Goal: Information Seeking & Learning: Learn about a topic

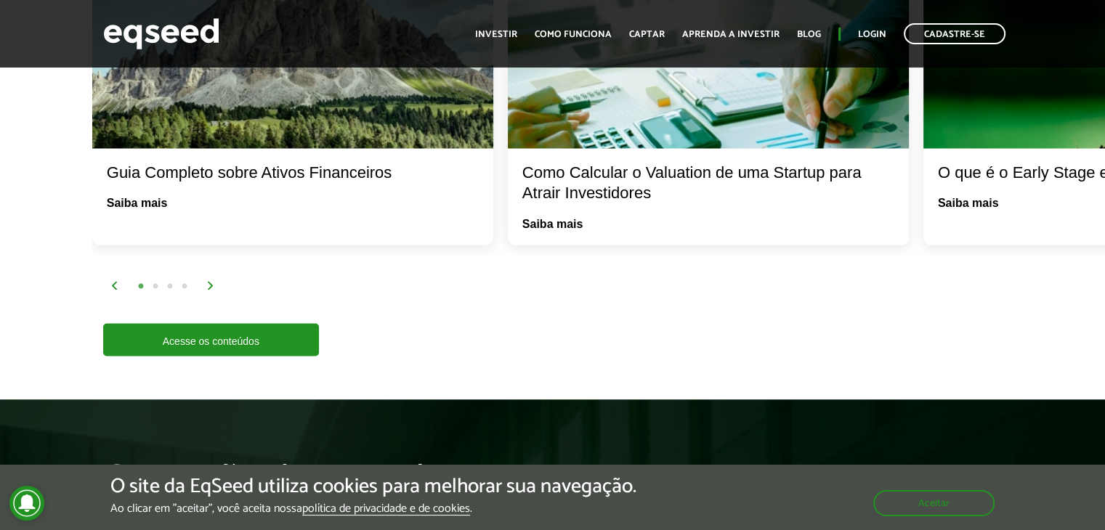
scroll to position [2470, 0]
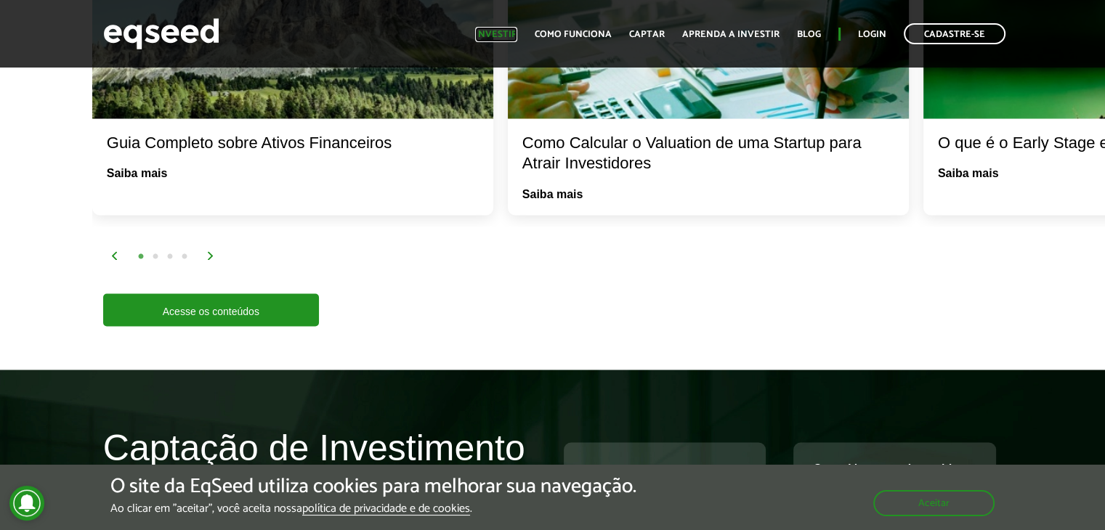
click at [497, 30] on link "Investir" at bounding box center [496, 34] width 42 height 9
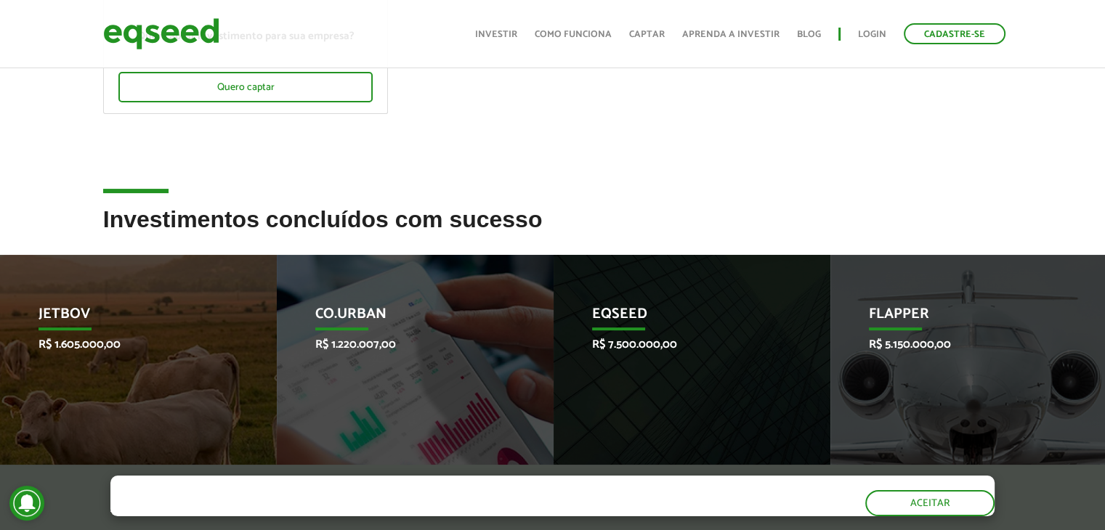
scroll to position [620, 0]
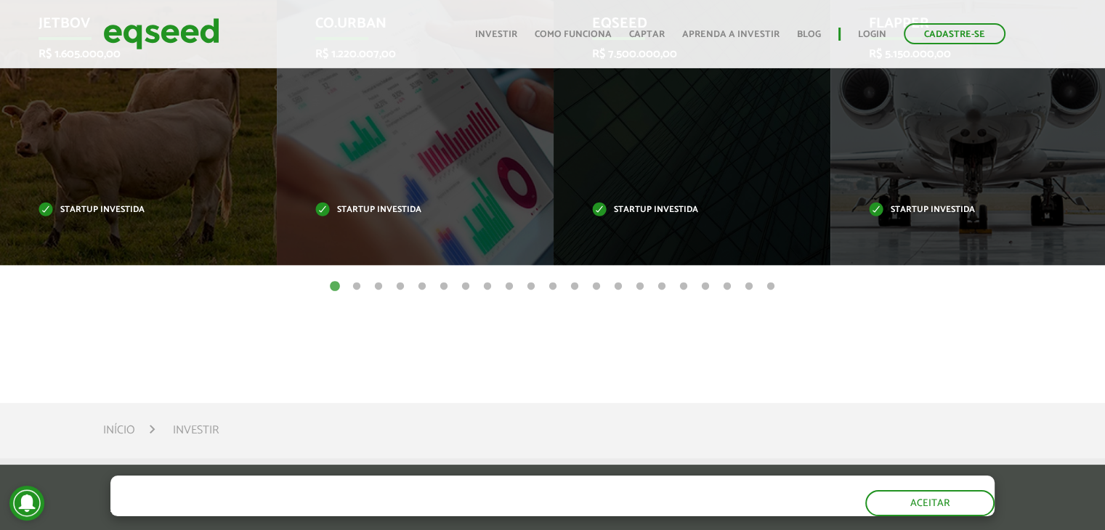
click at [354, 288] on button "2" at bounding box center [356, 287] width 15 height 15
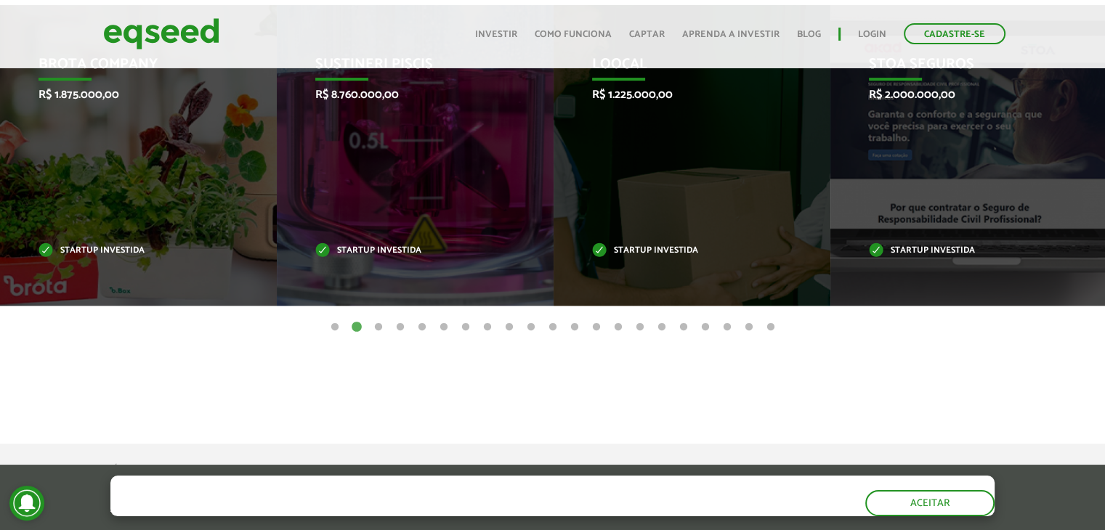
scroll to position [548, 0]
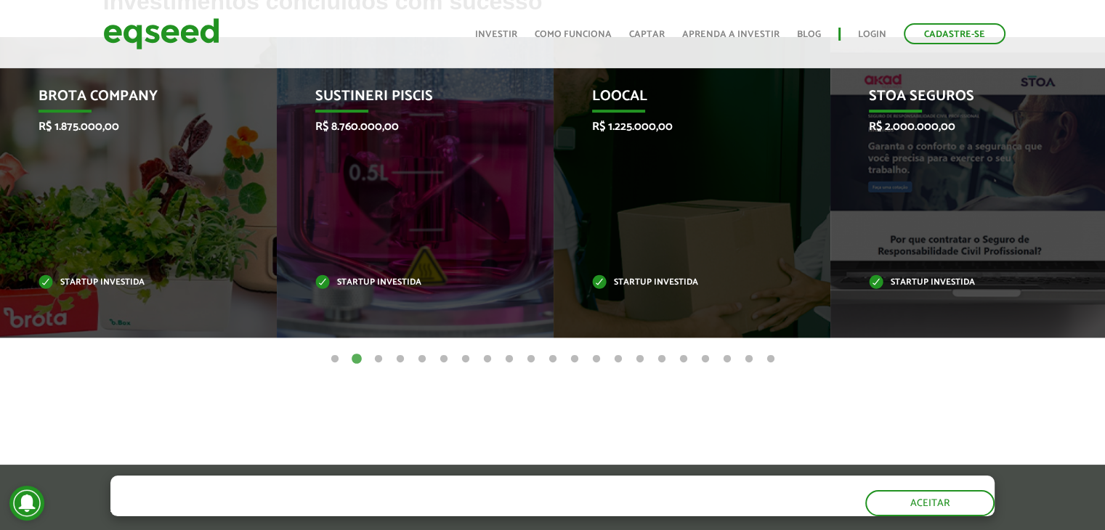
click at [381, 355] on button "3" at bounding box center [378, 359] width 15 height 15
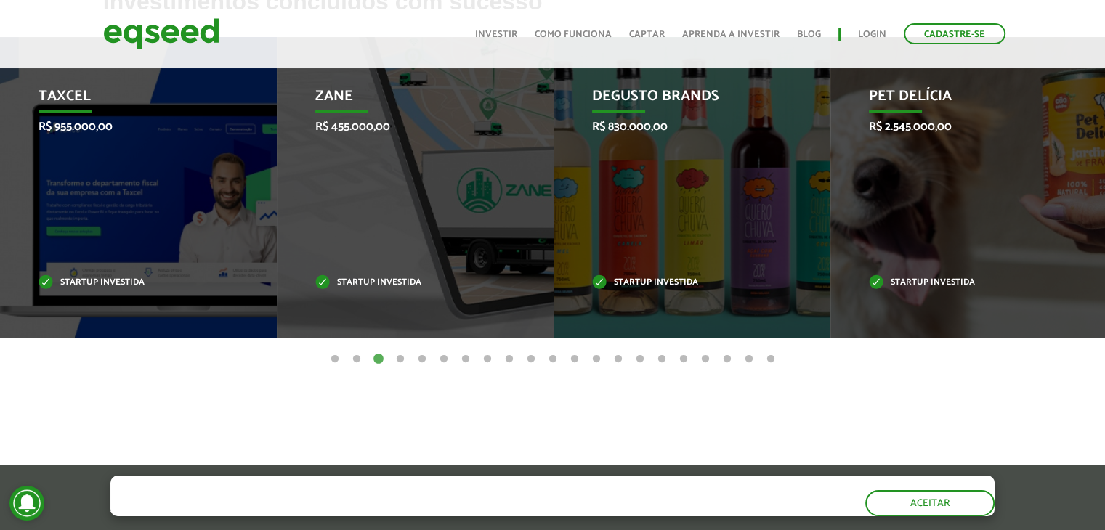
click at [397, 362] on button "4" at bounding box center [400, 359] width 15 height 15
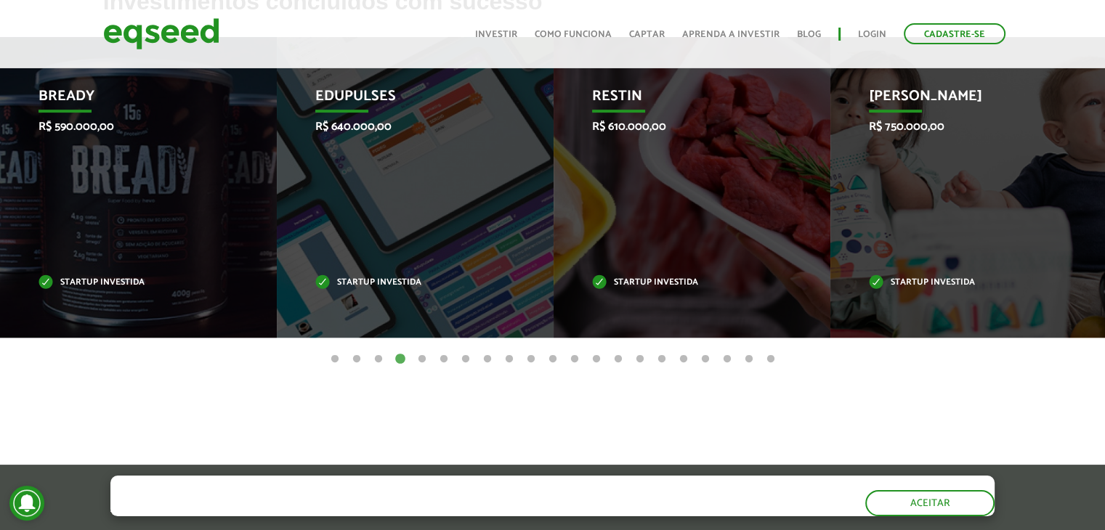
click at [421, 361] on button "5" at bounding box center [422, 359] width 15 height 15
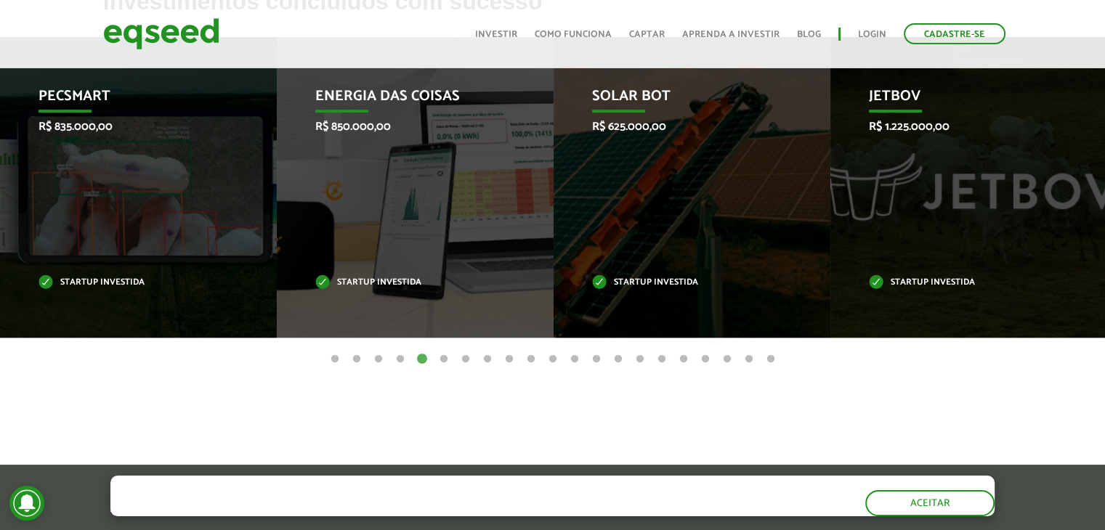
click at [448, 360] on button "6" at bounding box center [444, 359] width 15 height 15
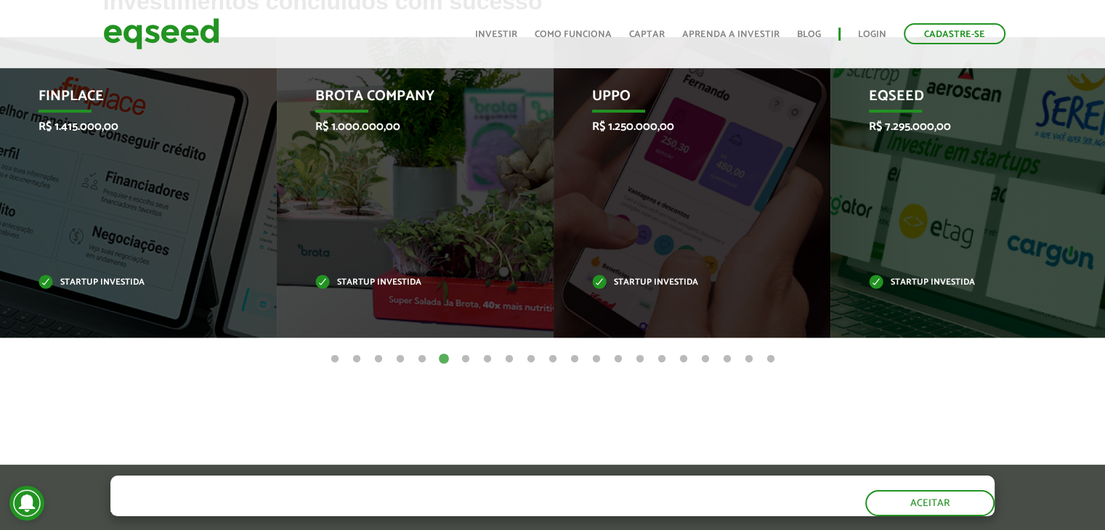
click at [469, 353] on button "7" at bounding box center [465, 359] width 15 height 15
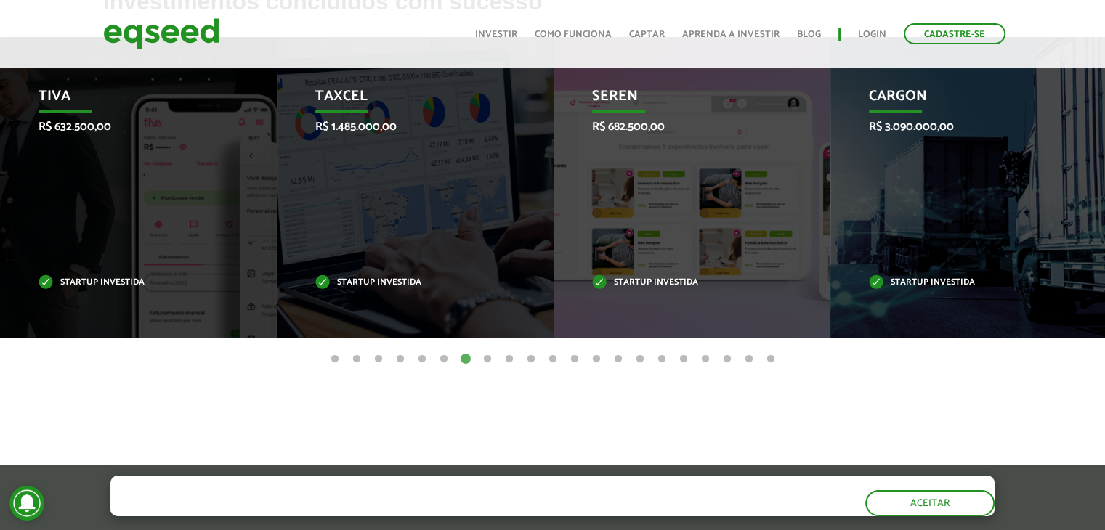
click at [492, 359] on button "8" at bounding box center [487, 359] width 15 height 15
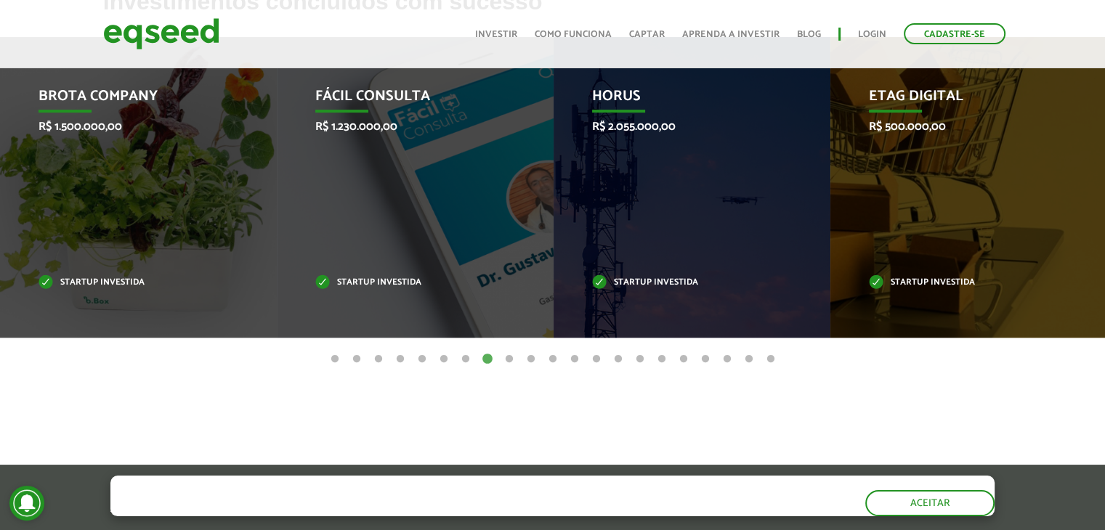
click at [511, 363] on button "9" at bounding box center [509, 359] width 15 height 15
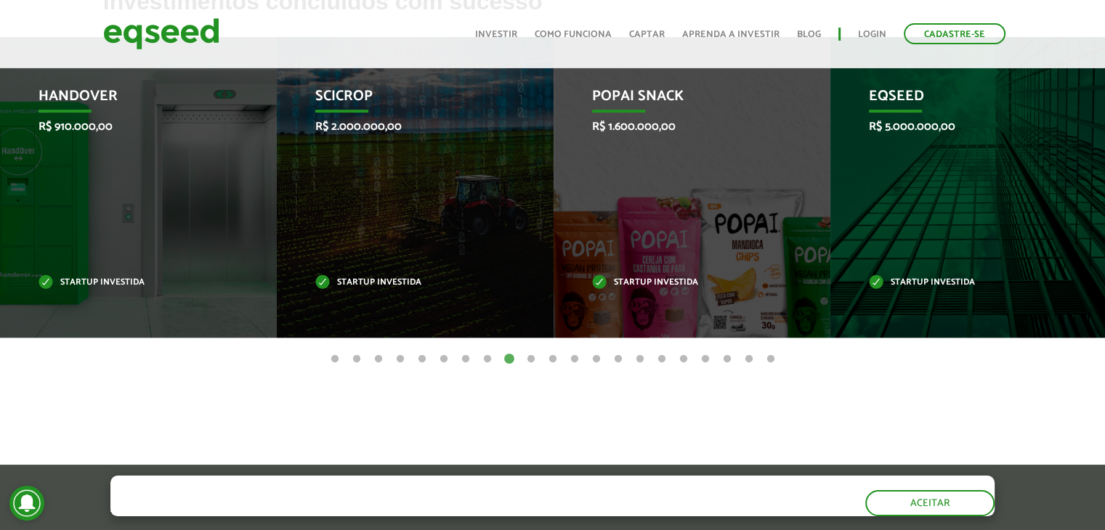
click at [530, 360] on button "10" at bounding box center [531, 359] width 15 height 15
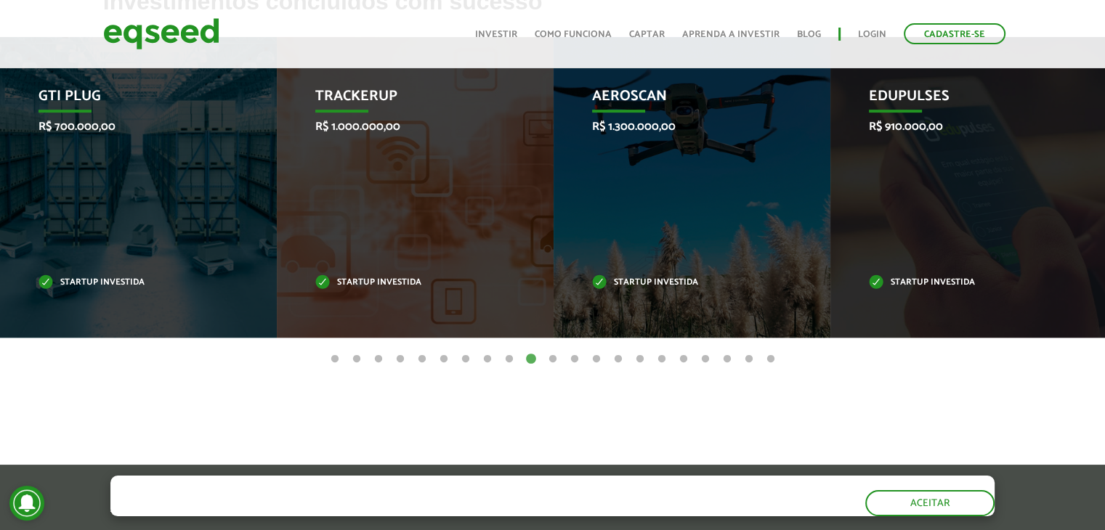
click at [549, 361] on button "11" at bounding box center [553, 359] width 15 height 15
